Goal: Information Seeking & Learning: Learn about a topic

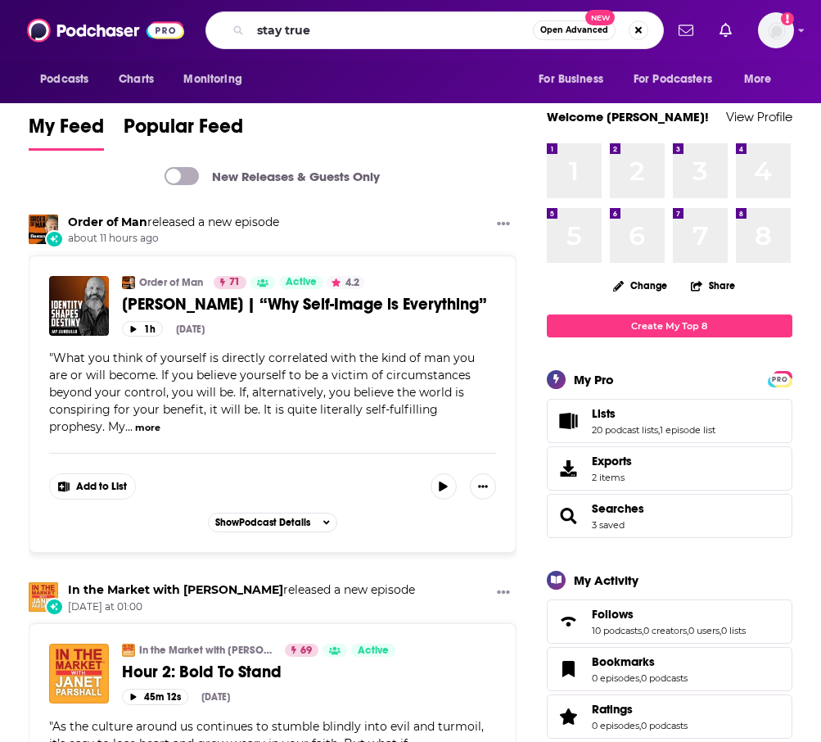
type input "stay true"
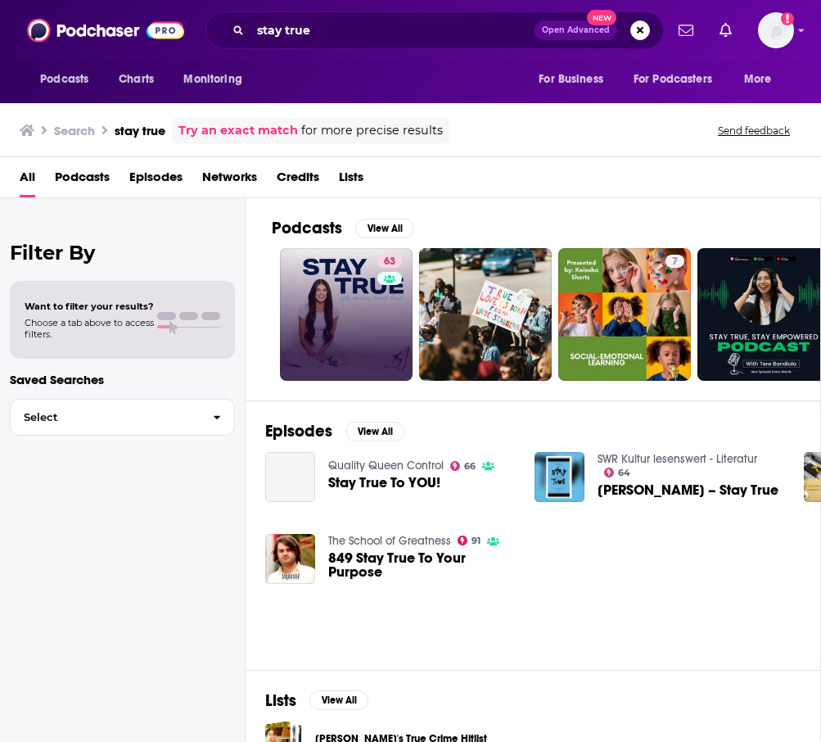
click at [377, 284] on div "63" at bounding box center [391, 315] width 29 height 120
